Goal: Browse casually: Explore the website without a specific task or goal

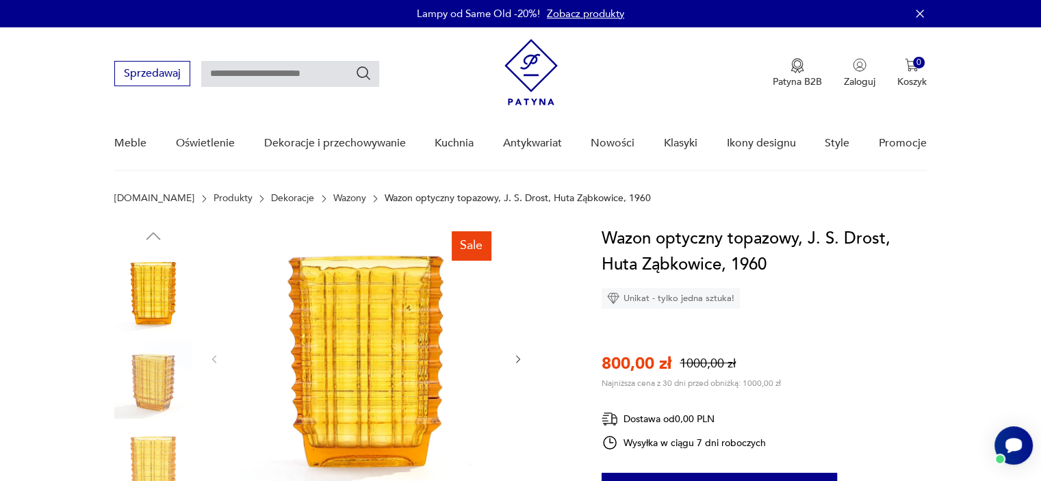
click at [152, 384] on img at bounding box center [153, 380] width 78 height 78
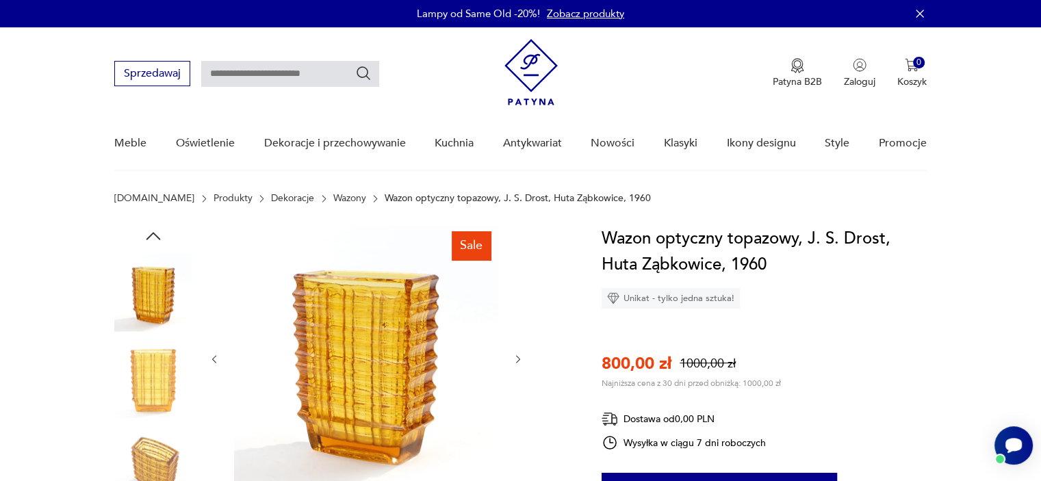
click at [382, 302] on img at bounding box center [366, 358] width 264 height 264
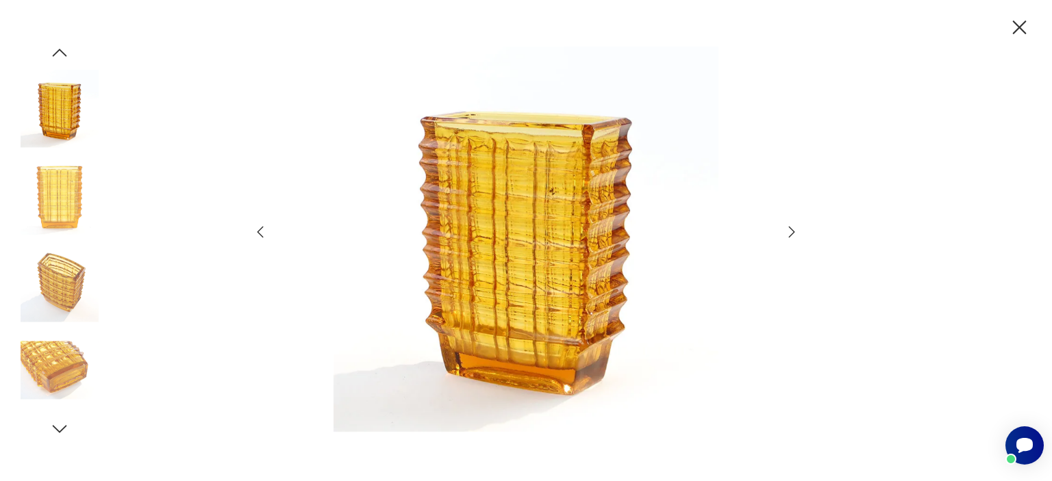
click at [547, 131] on img at bounding box center [525, 239] width 487 height 385
